Goal: Connect with others: Connect with others

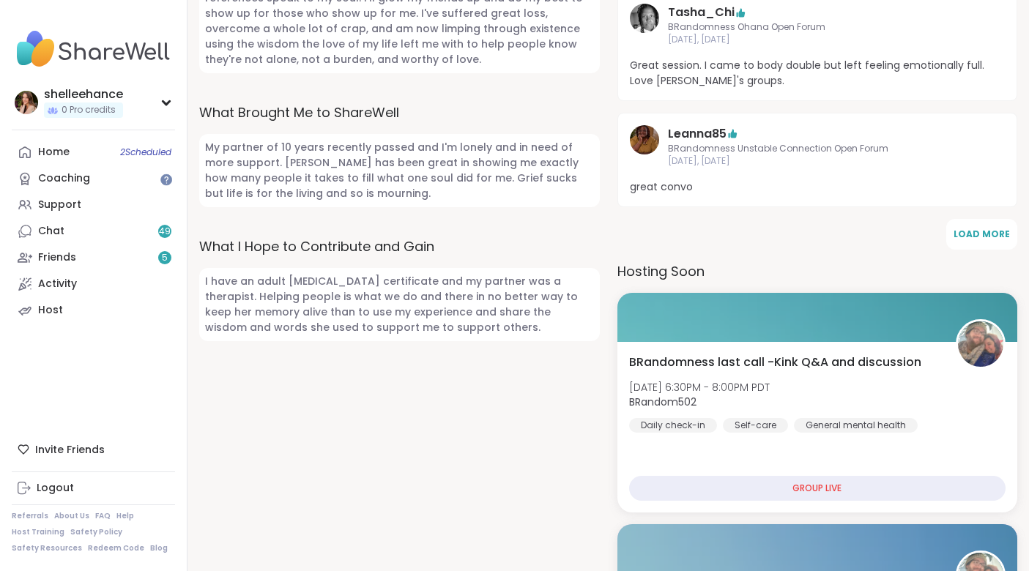
scroll to position [528, 0]
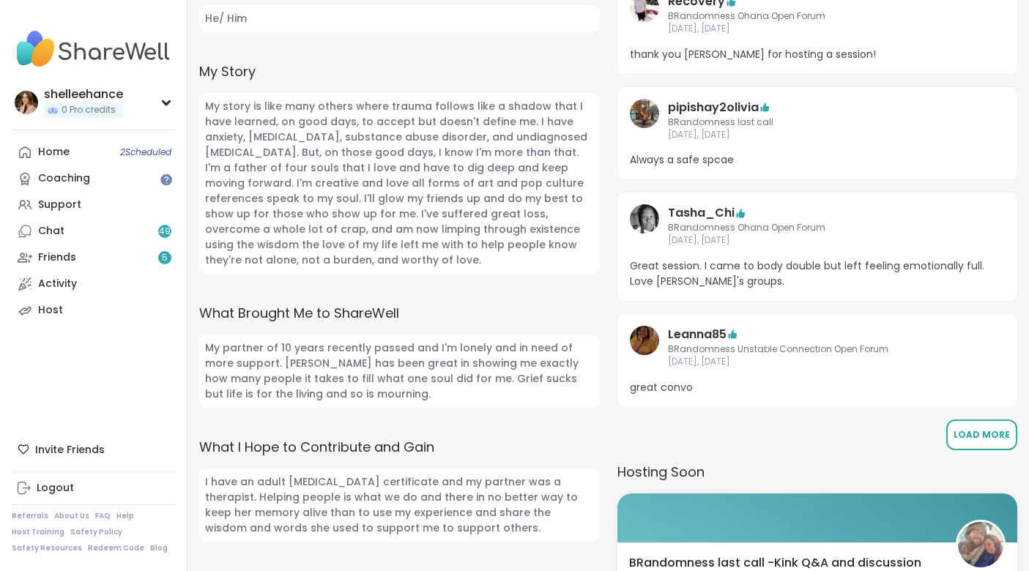
click at [988, 438] on span "Load More" at bounding box center [982, 435] width 56 height 12
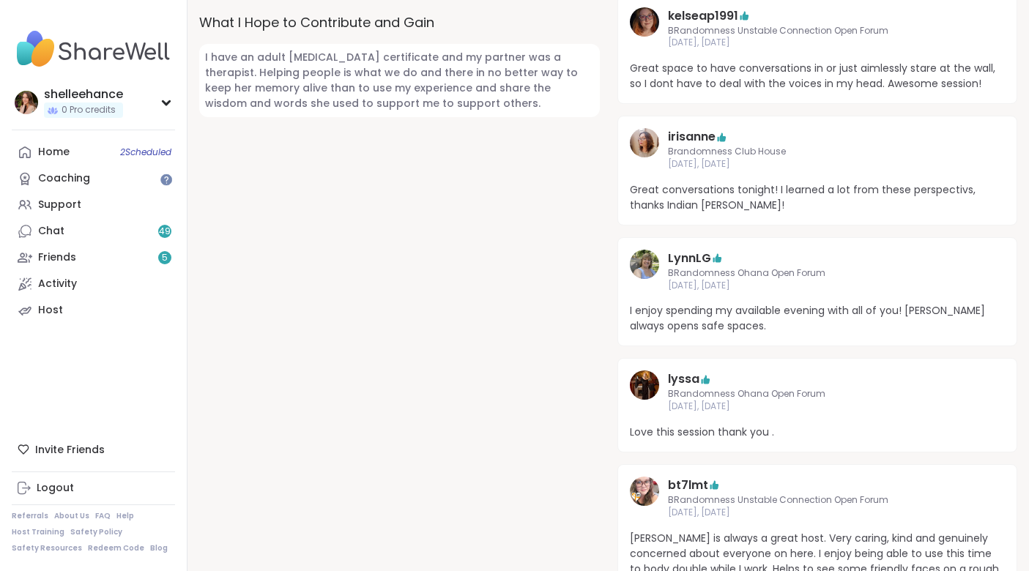
scroll to position [1234, 0]
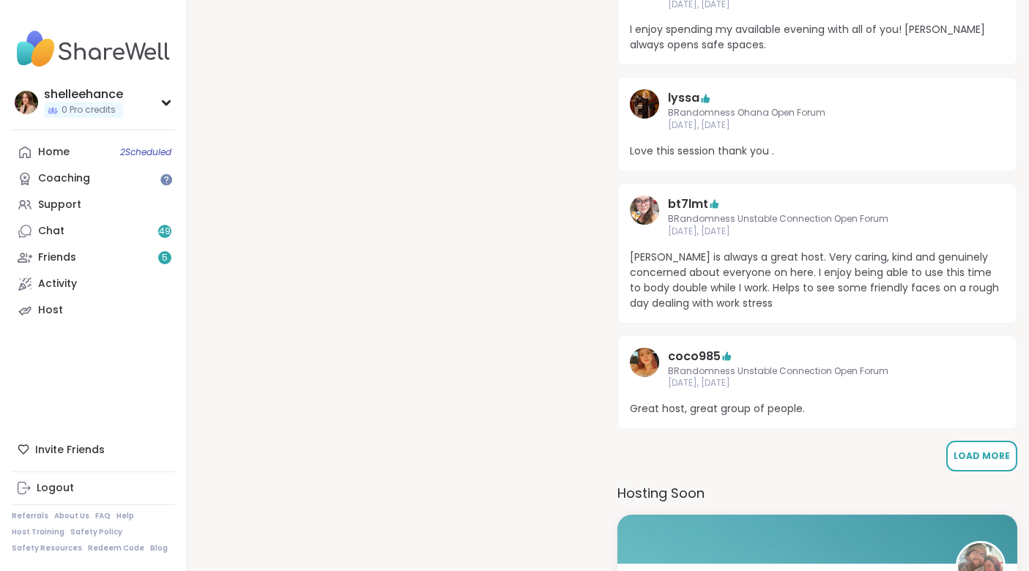
click at [995, 461] on span "Load More" at bounding box center [982, 456] width 56 height 12
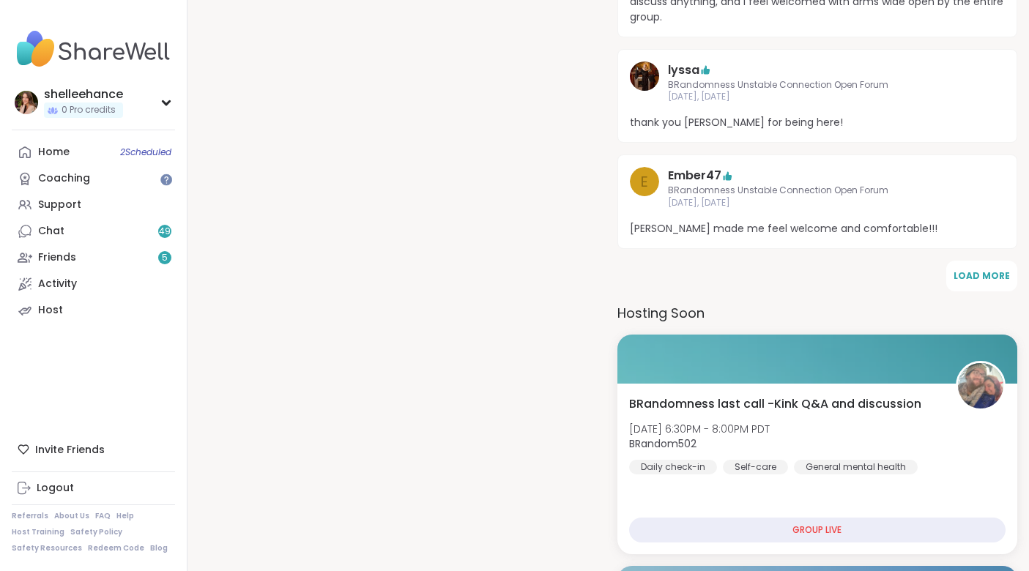
scroll to position [2162, 0]
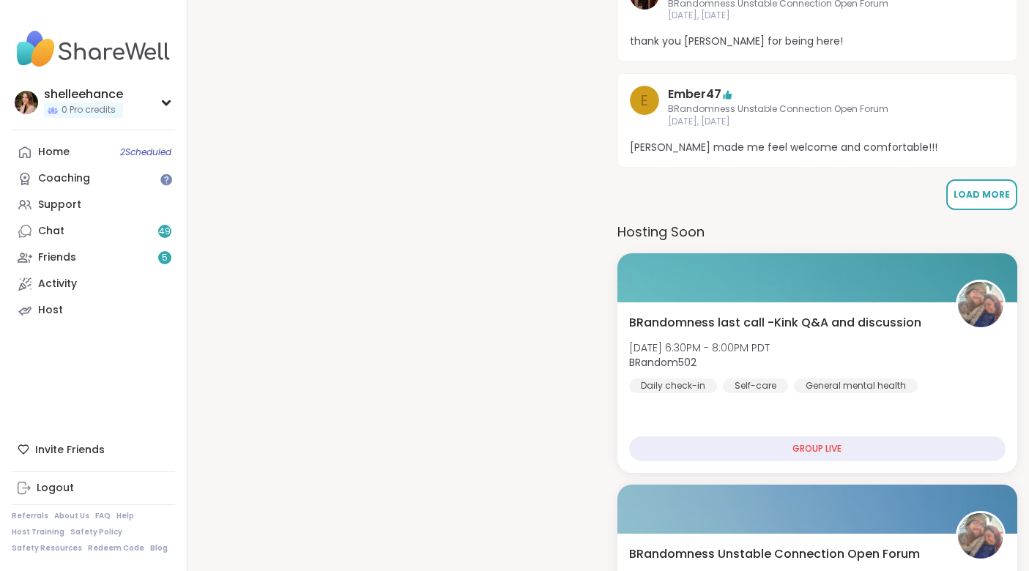
click at [993, 188] on span "Load More" at bounding box center [982, 194] width 56 height 12
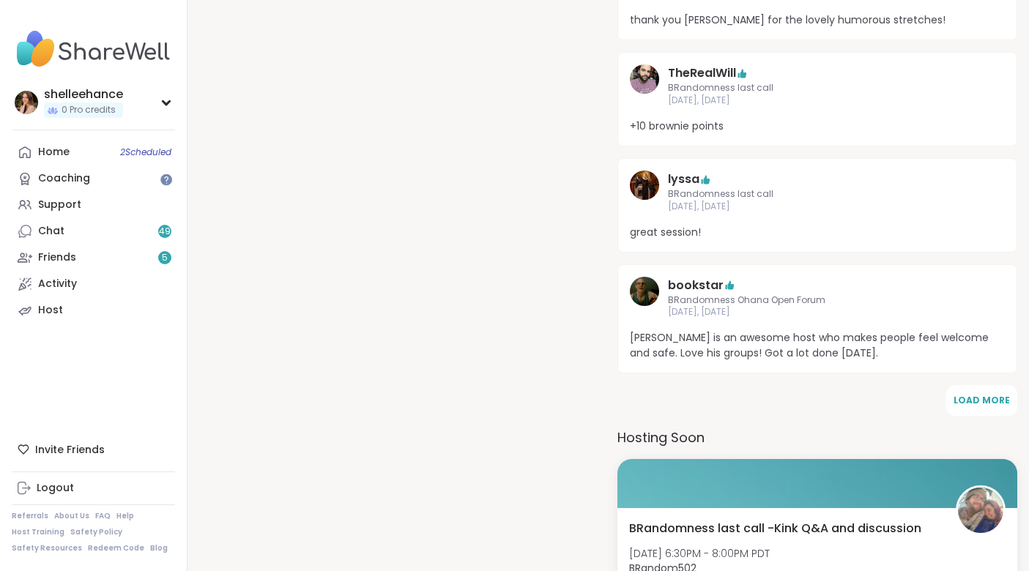
scroll to position [2616, 0]
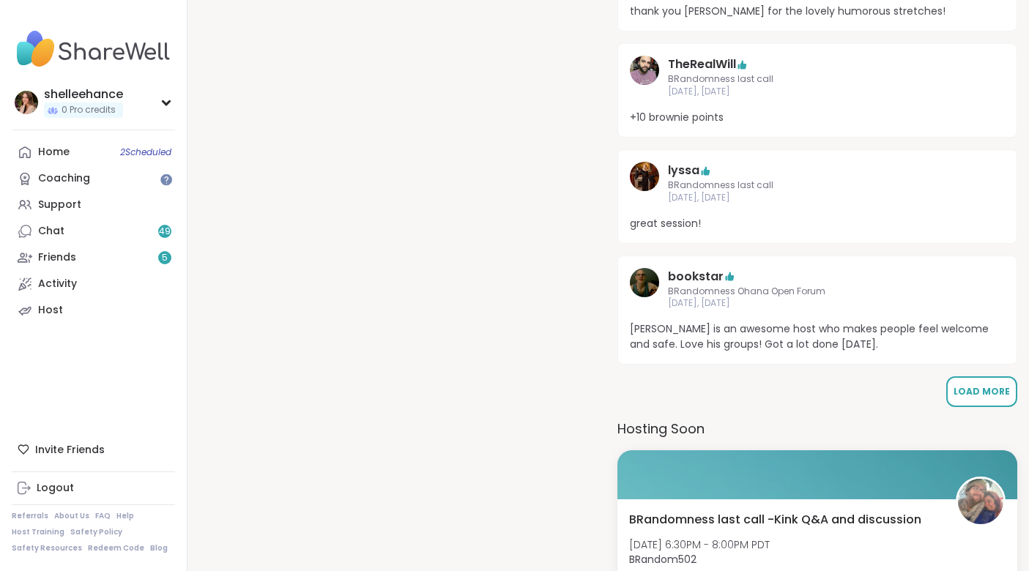
click at [974, 390] on button "Load More" at bounding box center [981, 392] width 71 height 31
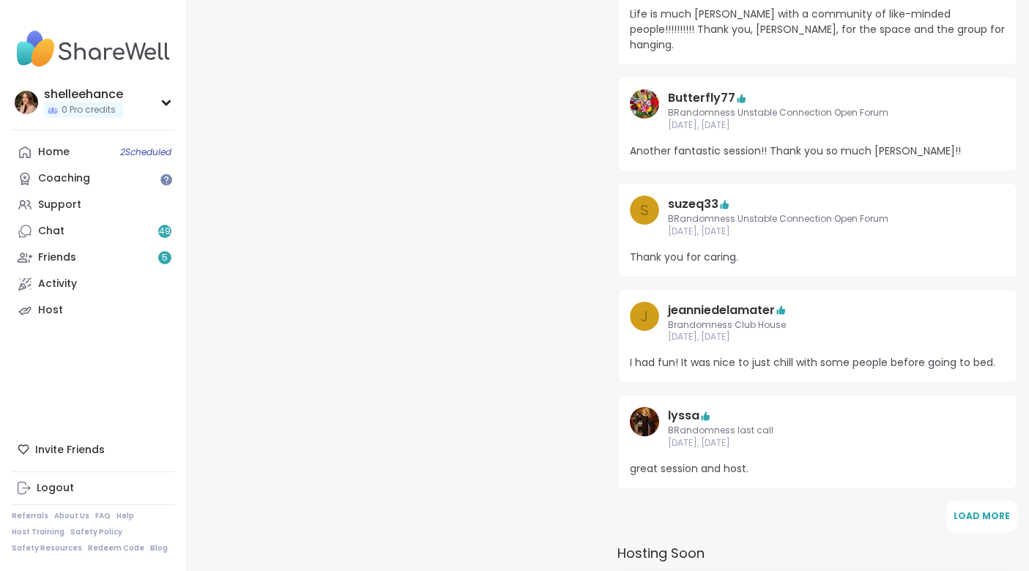
scroll to position [3162, 0]
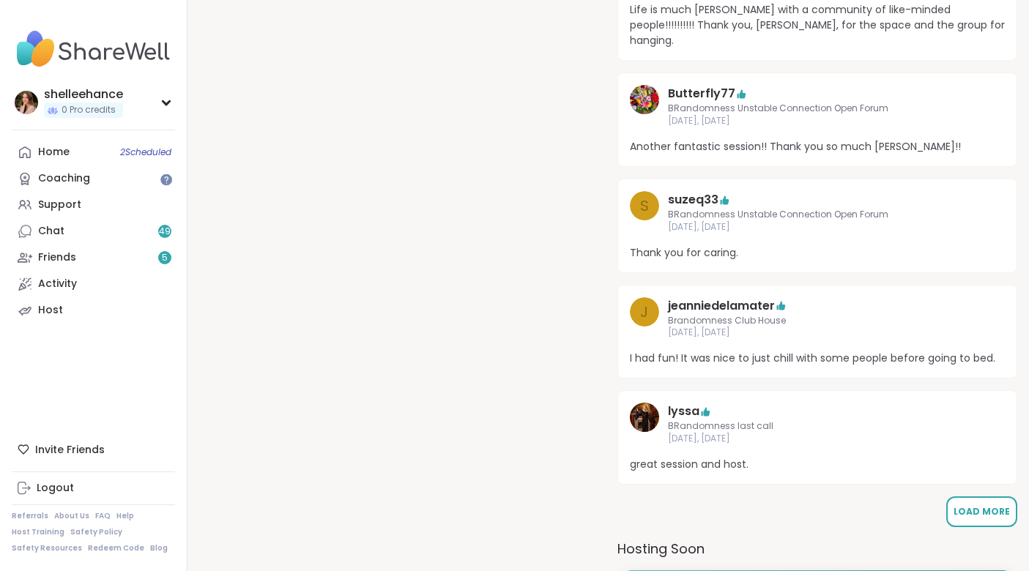
click at [993, 505] on span "Load More" at bounding box center [982, 511] width 56 height 13
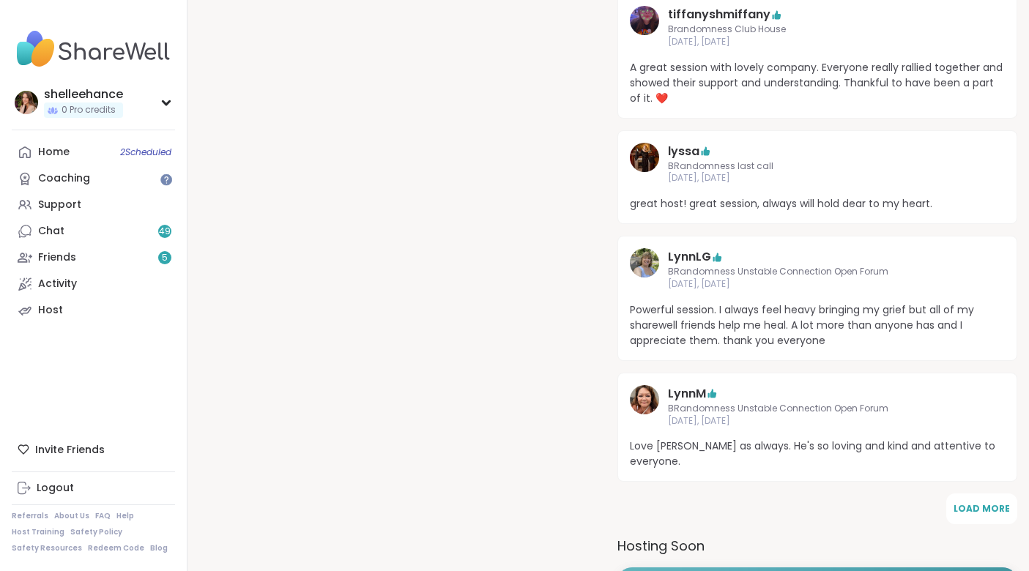
scroll to position [3908, 0]
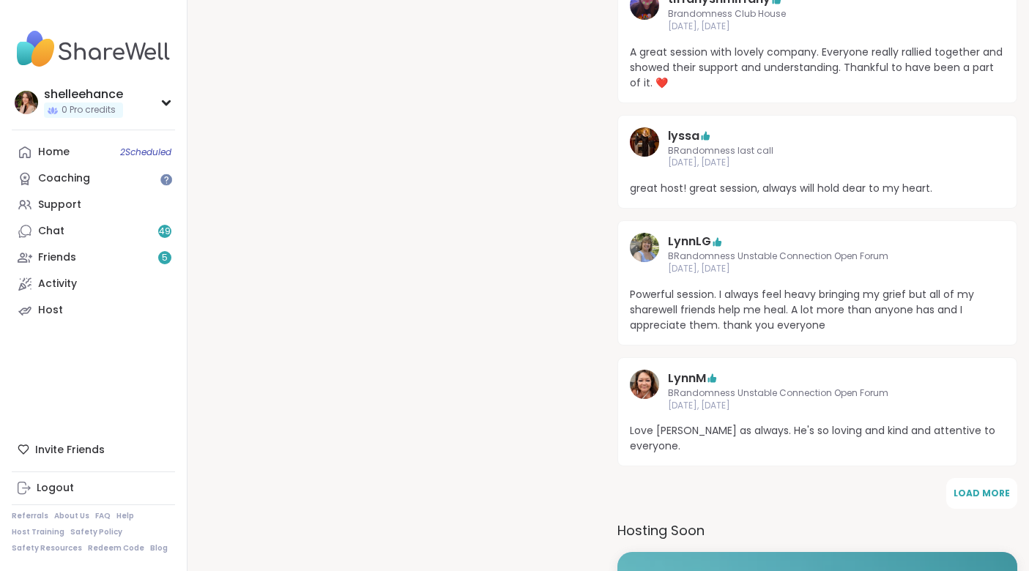
click at [993, 478] on button "Load More" at bounding box center [981, 493] width 71 height 31
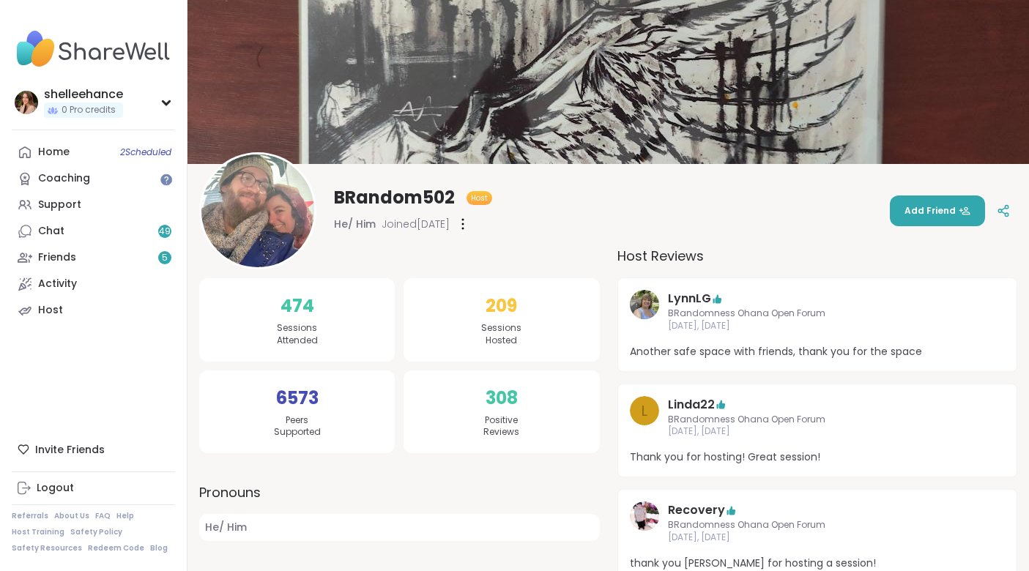
scroll to position [0, 0]
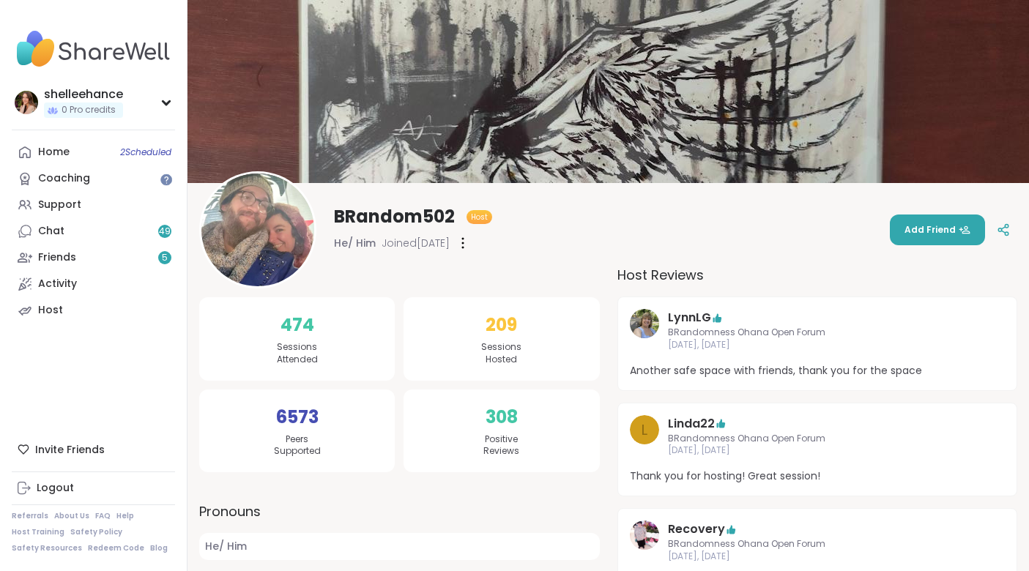
click at [251, 217] on img at bounding box center [257, 230] width 113 height 113
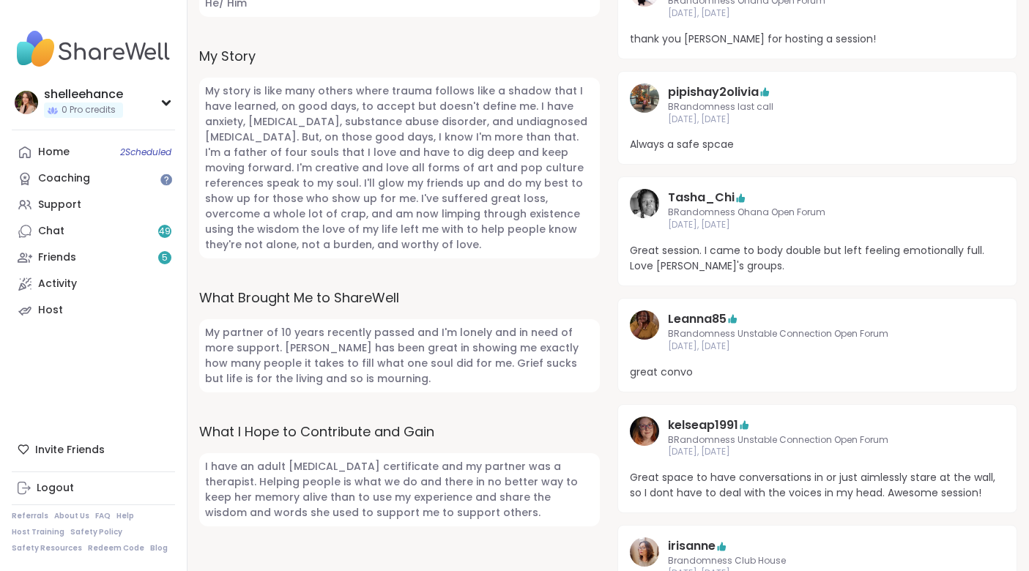
scroll to position [550, 0]
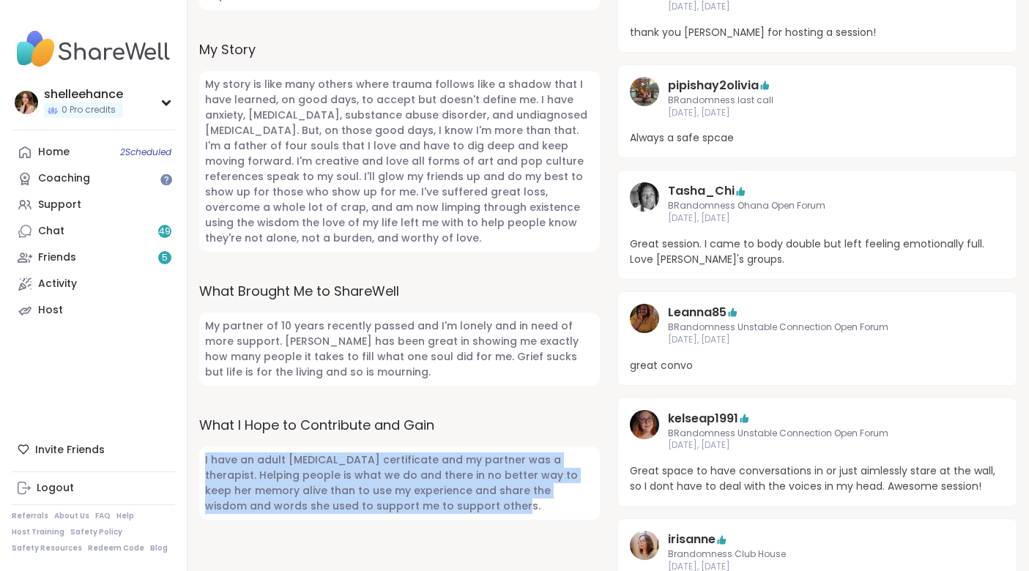
drag, startPoint x: 204, startPoint y: 442, endPoint x: 434, endPoint y: 502, distance: 237.0
click at [434, 502] on span "I have an adult [MEDICAL_DATA] certificate and my partner was a therapist. Help…" at bounding box center [399, 483] width 401 height 73
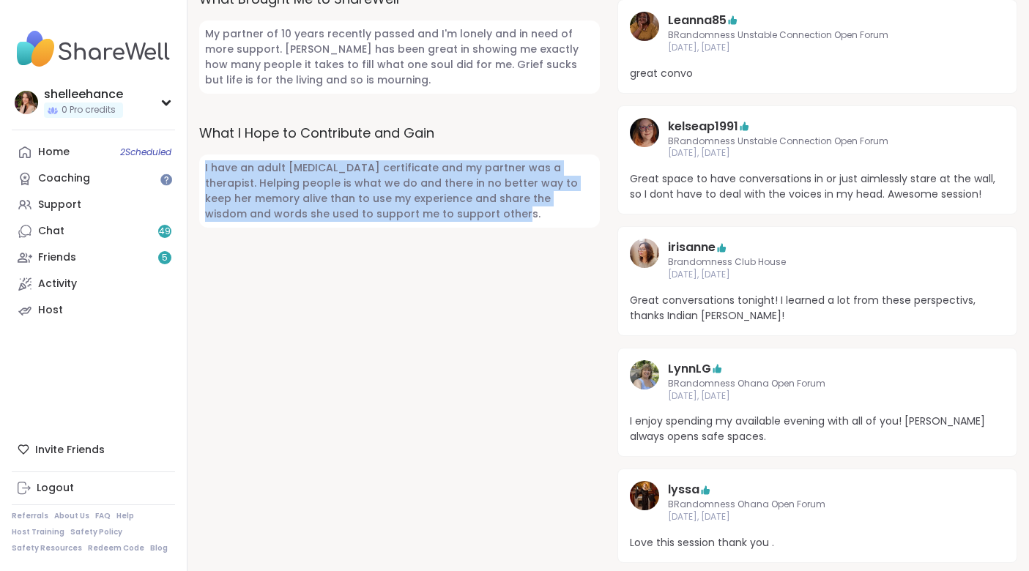
scroll to position [867, 0]
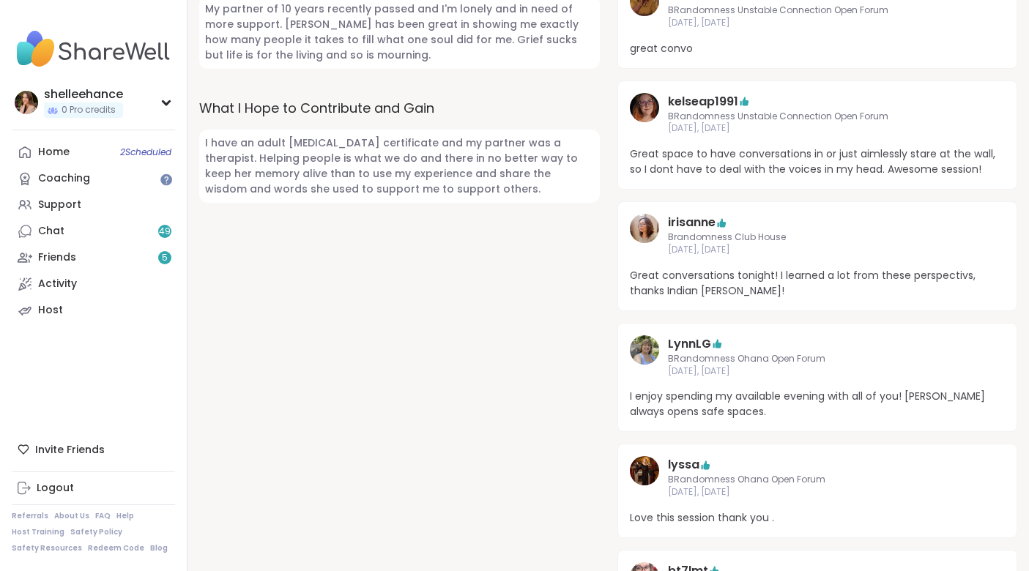
click at [735, 481] on span "BRandomness Ohana Open Forum" at bounding box center [818, 480] width 300 height 12
click at [681, 464] on link "lyssa" at bounding box center [683, 465] width 31 height 18
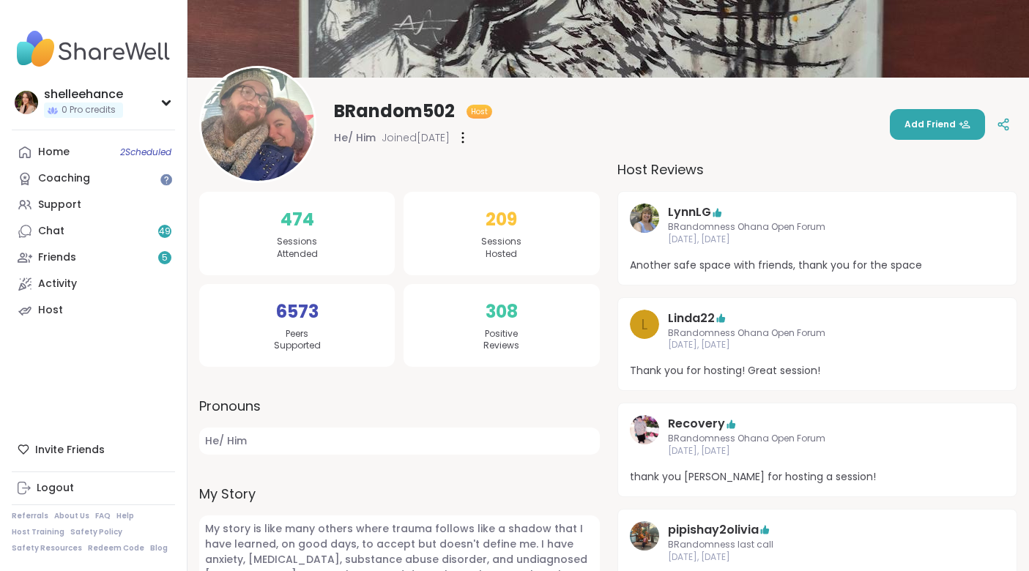
scroll to position [0, 0]
